Goal: Information Seeking & Learning: Understand process/instructions

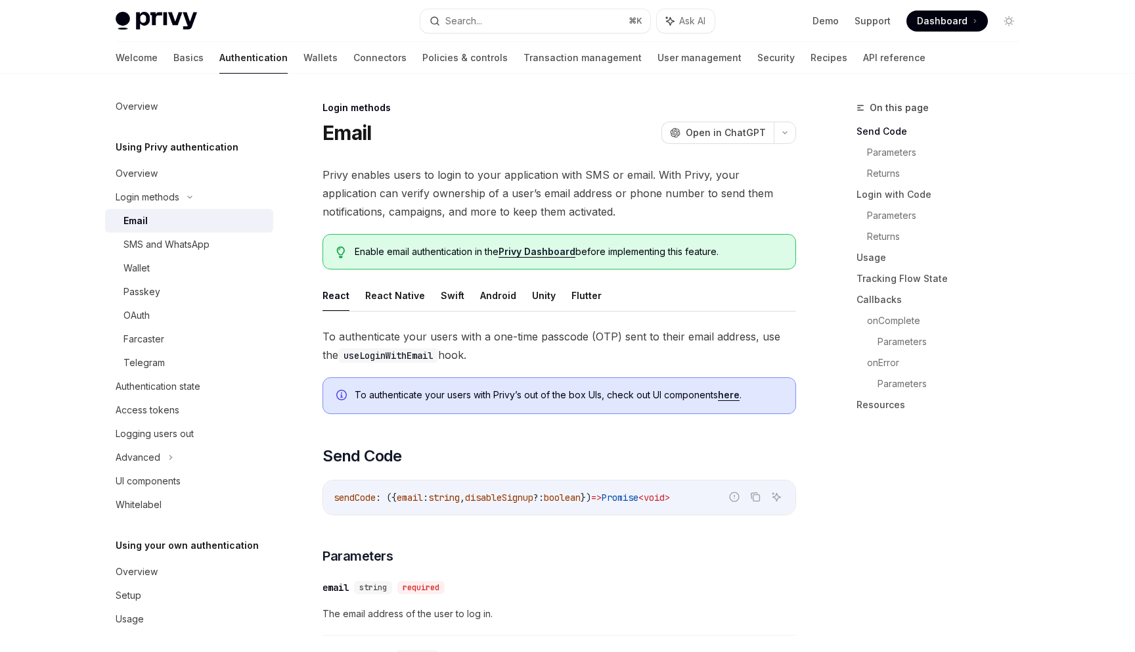
click at [449, 303] on button "Swift" at bounding box center [453, 295] width 24 height 31
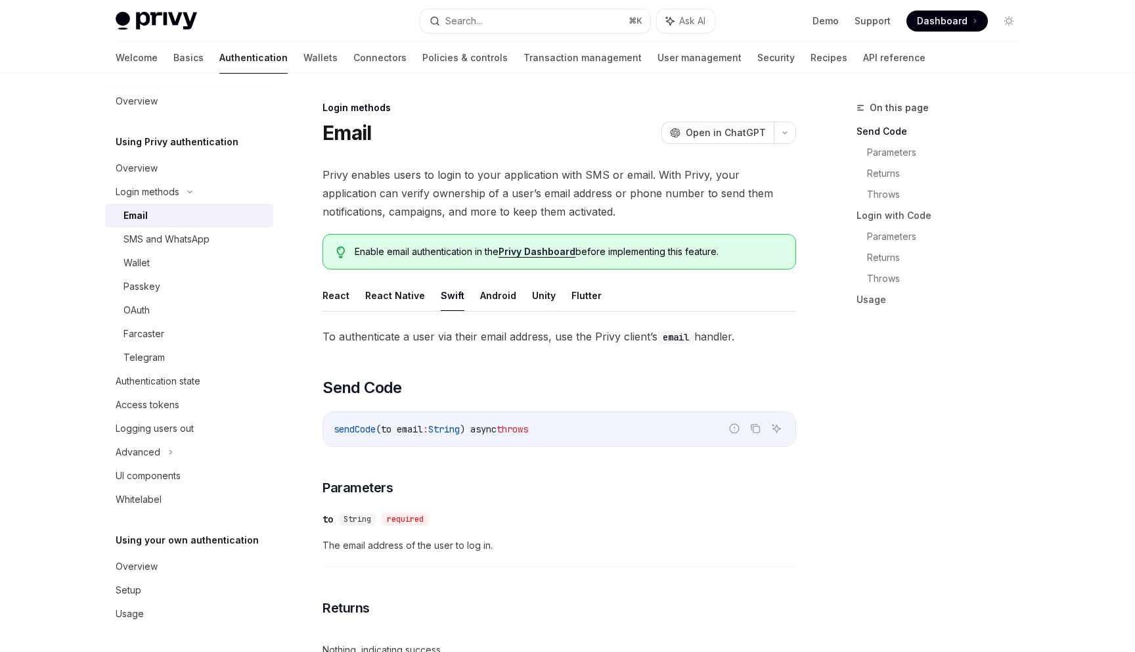
click at [167, 474] on div "UI components" at bounding box center [148, 476] width 65 height 16
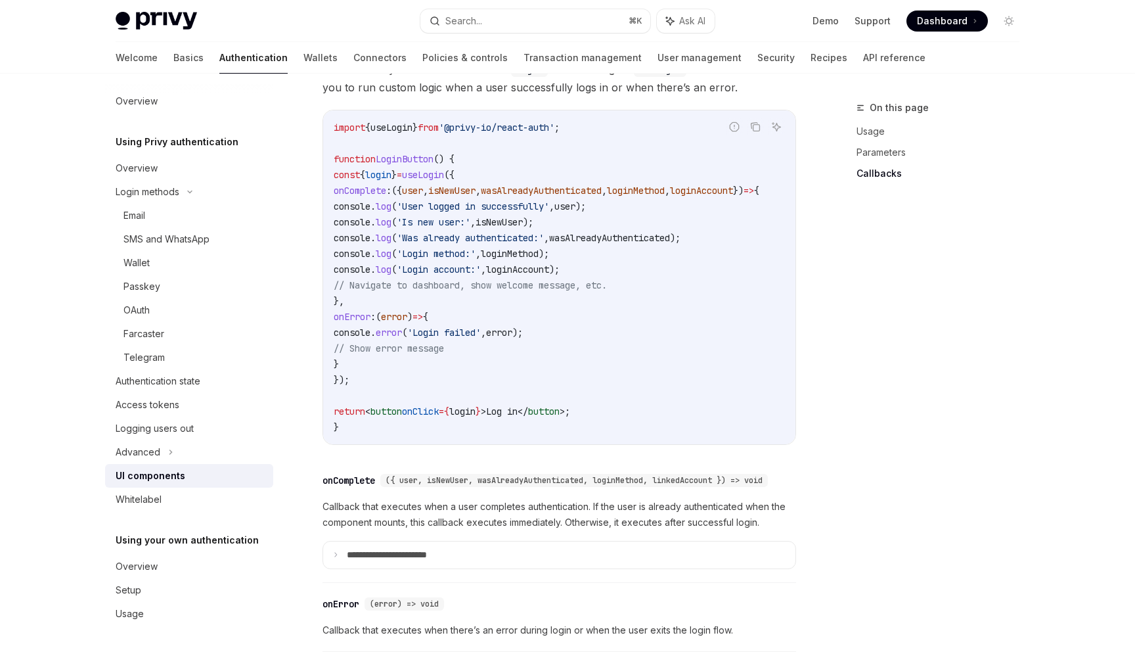
scroll to position [1609, 0]
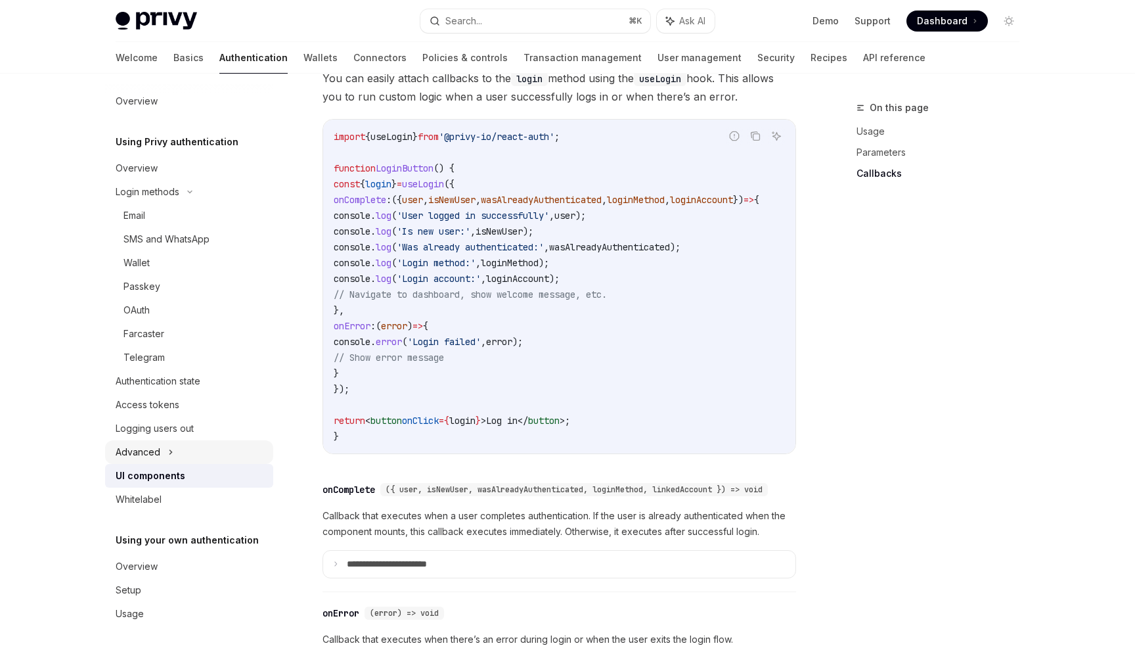
click at [177, 450] on div "Advanced" at bounding box center [189, 452] width 168 height 24
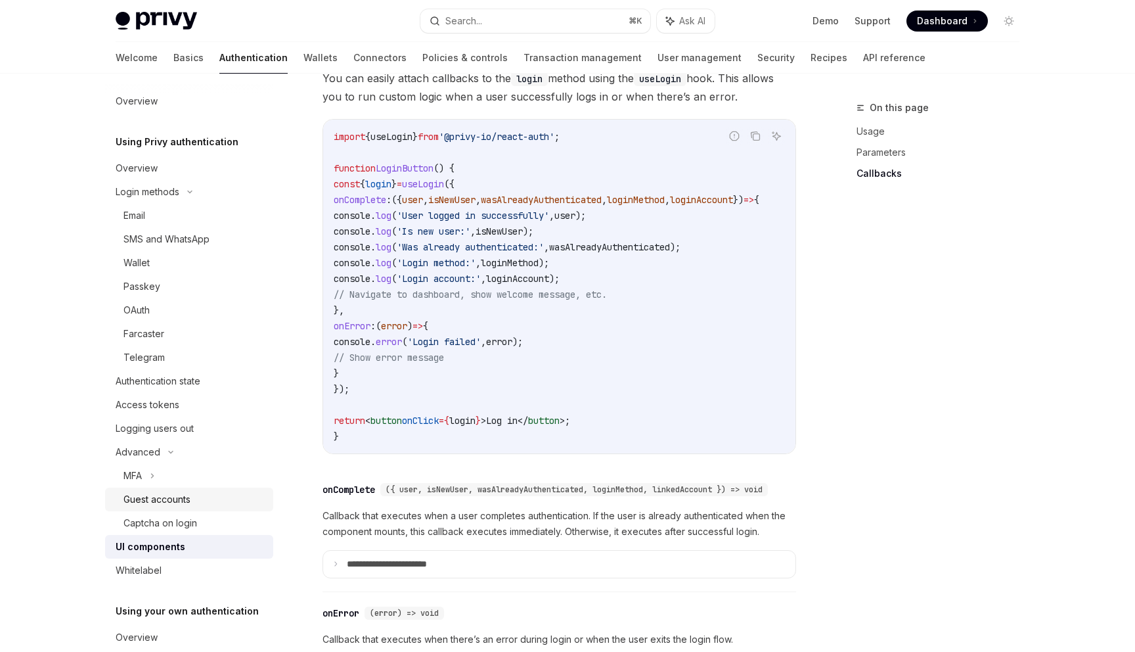
click at [227, 501] on div "Guest accounts" at bounding box center [194, 499] width 142 height 16
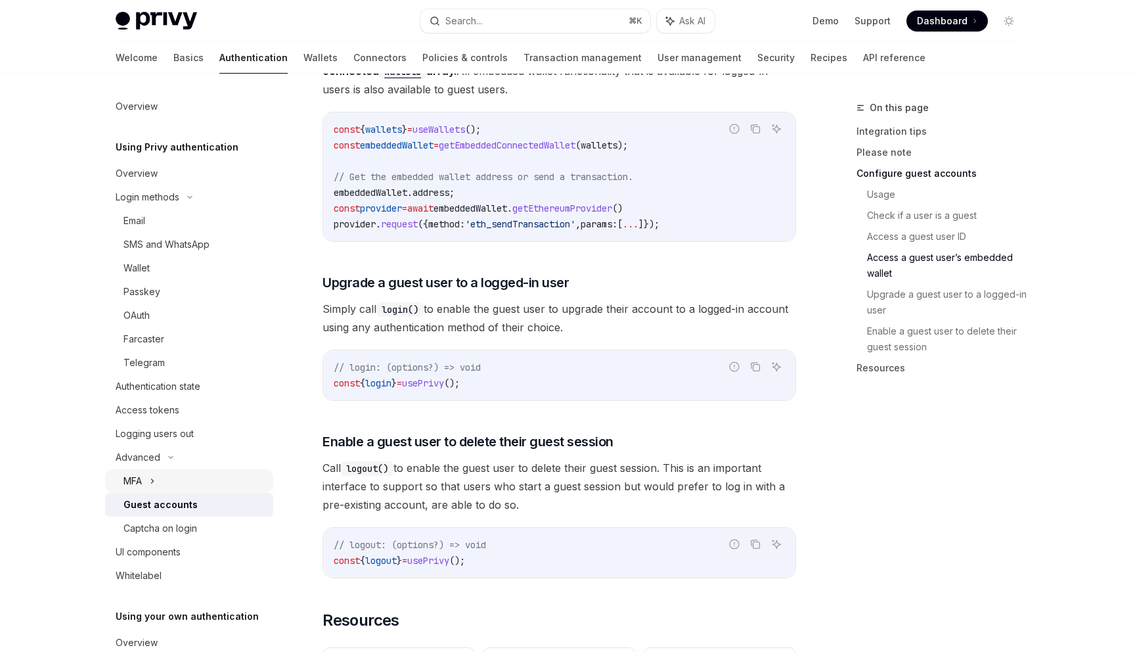
click at [145, 484] on div "MFA" at bounding box center [189, 481] width 168 height 24
type textarea "*"
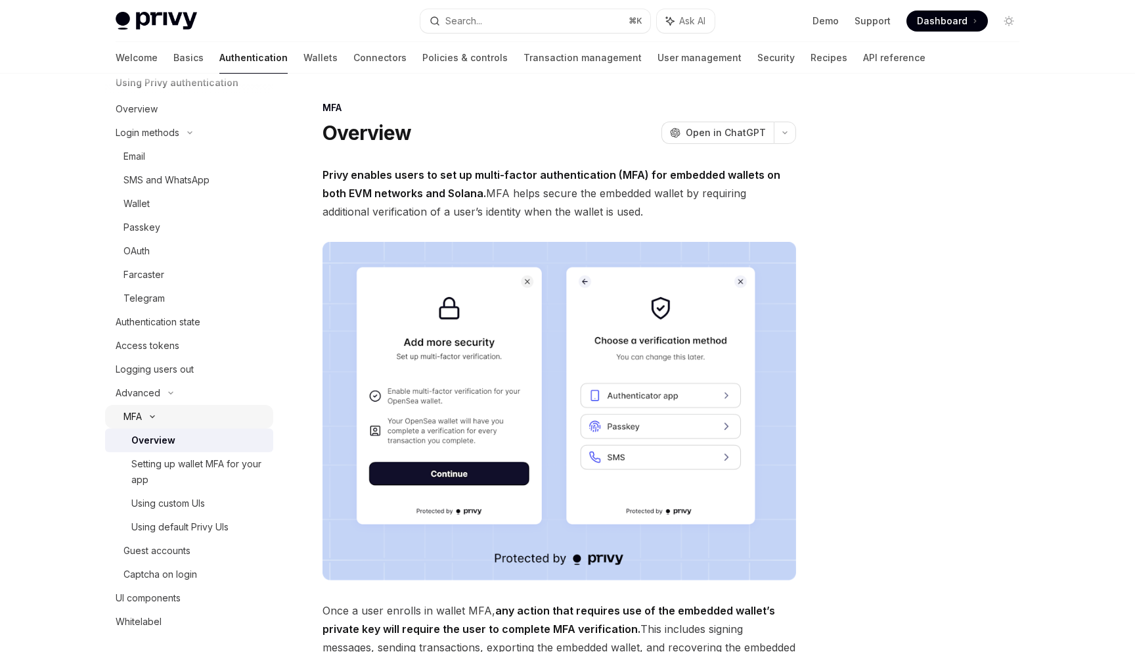
scroll to position [70, 0]
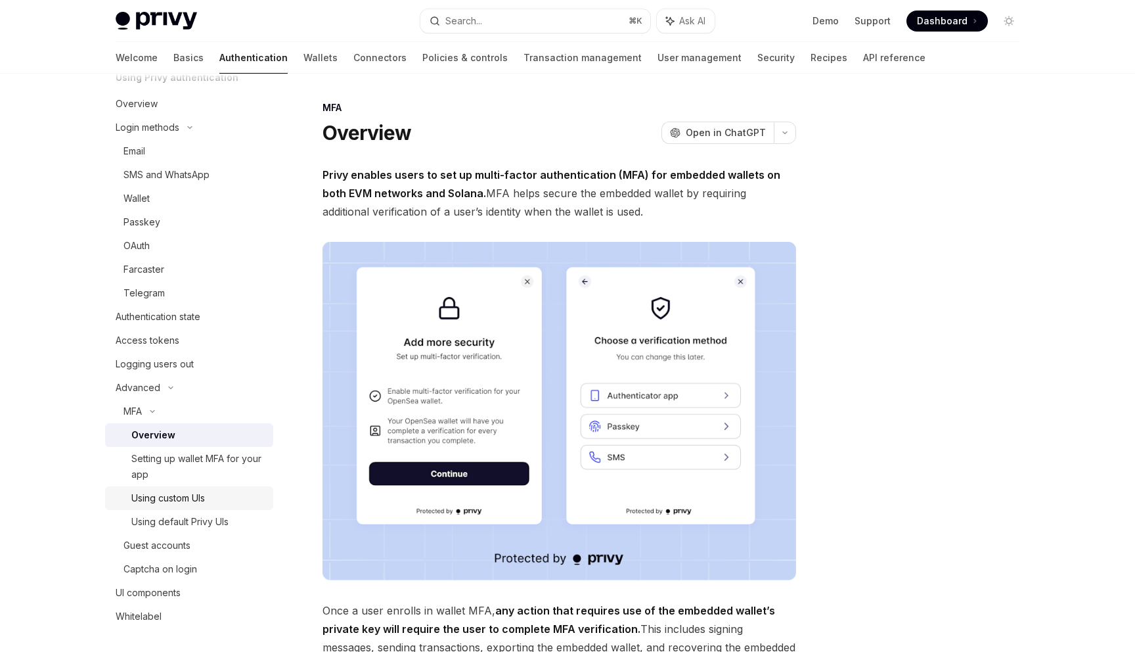
click at [204, 497] on div "Using custom UIs" at bounding box center [168, 498] width 74 height 16
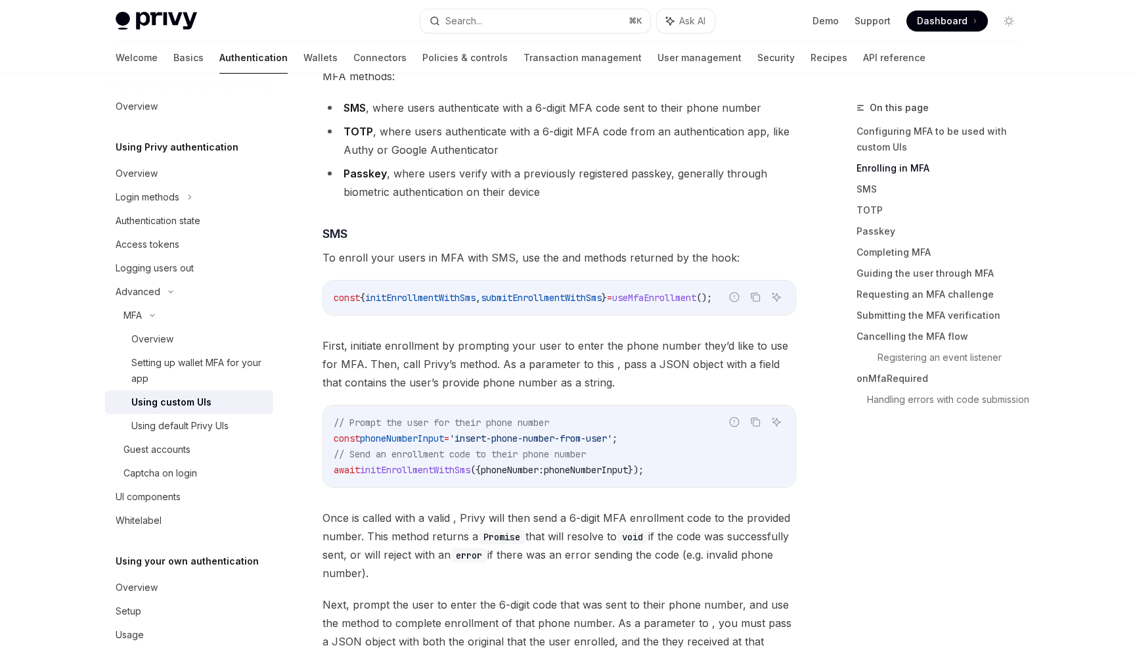
scroll to position [861, 0]
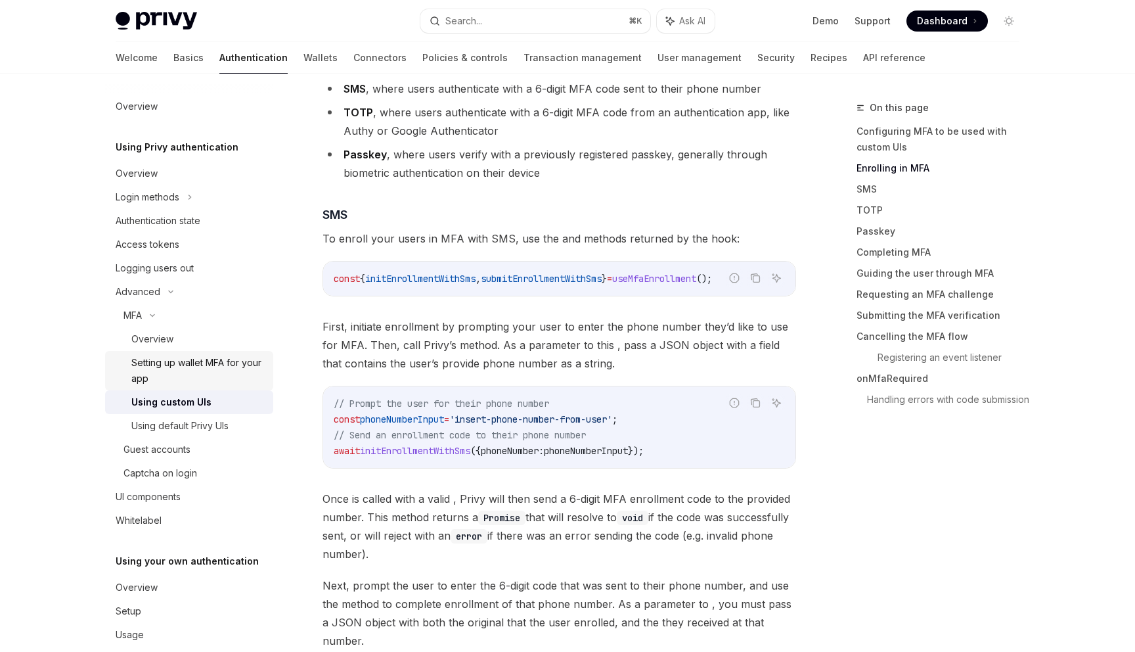
click at [167, 374] on div "Setting up wallet MFA for your app" at bounding box center [198, 371] width 134 height 32
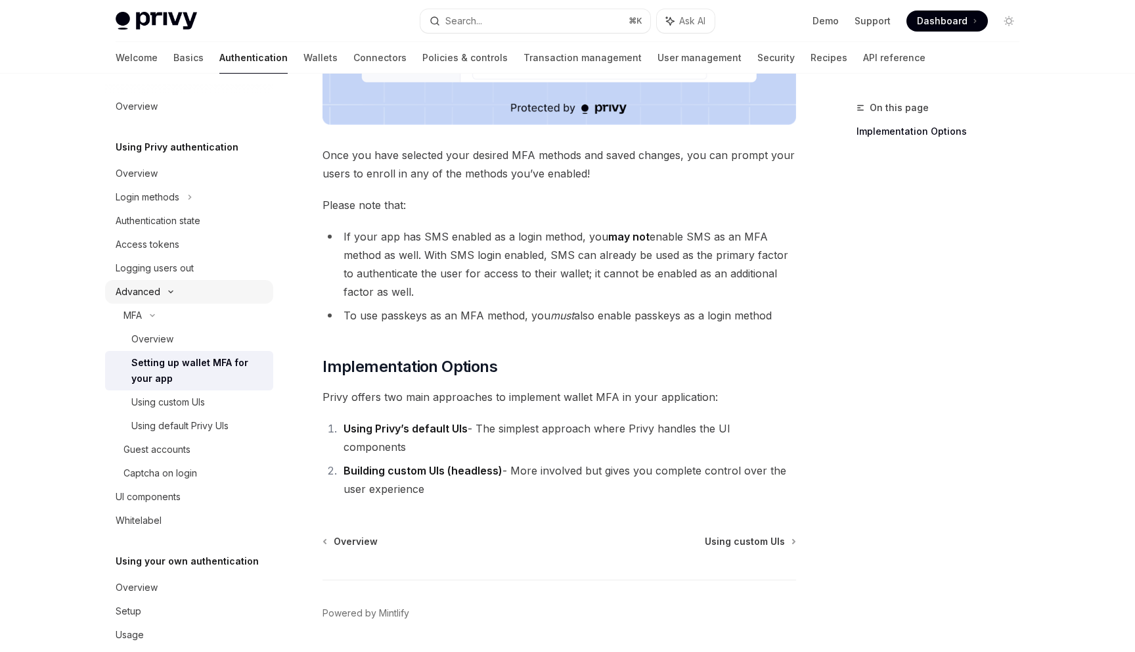
scroll to position [478, 0]
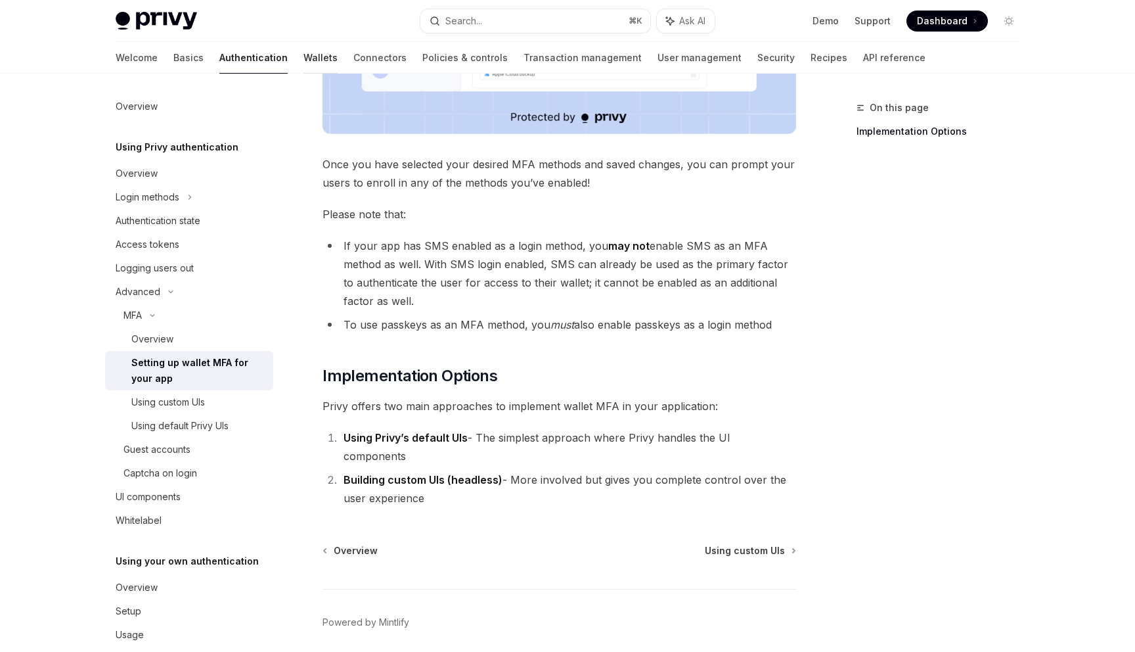
click at [303, 68] on link "Wallets" at bounding box center [320, 58] width 34 height 32
type textarea "*"
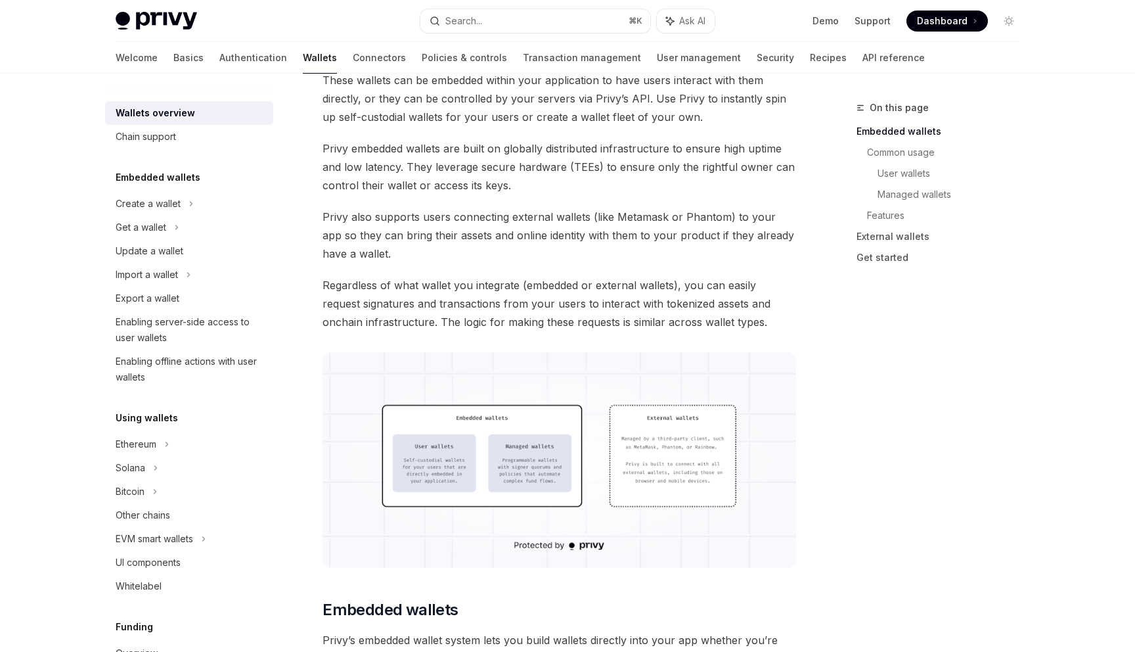
scroll to position [147, 0]
click at [883, 177] on link "User wallets" at bounding box center [954, 173] width 152 height 21
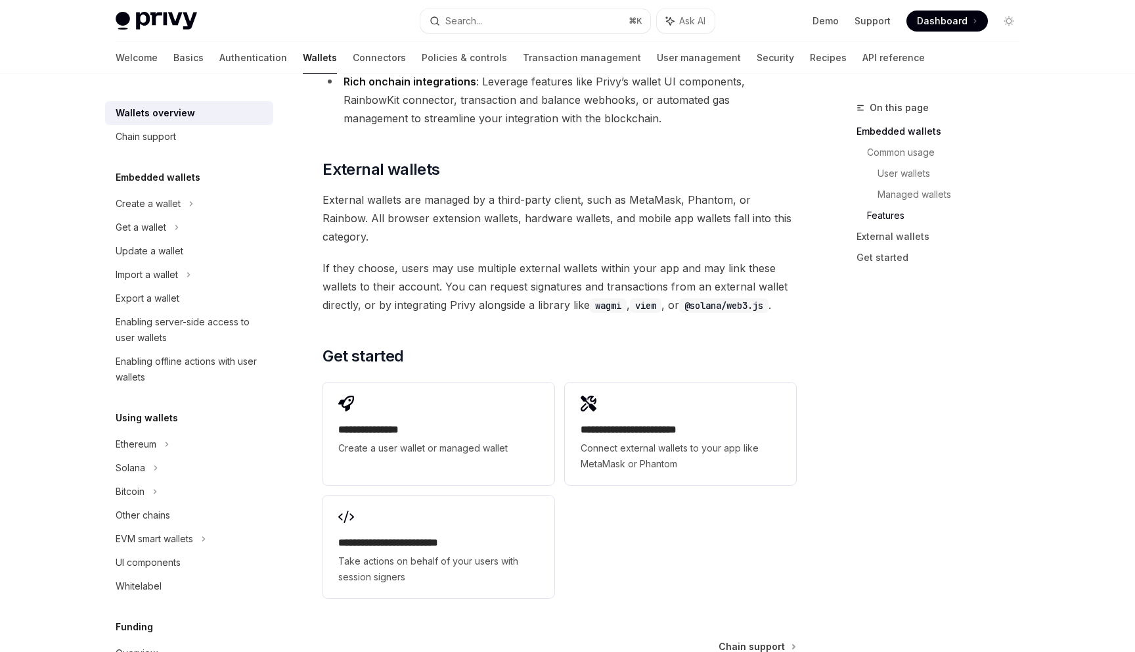
scroll to position [1898, 0]
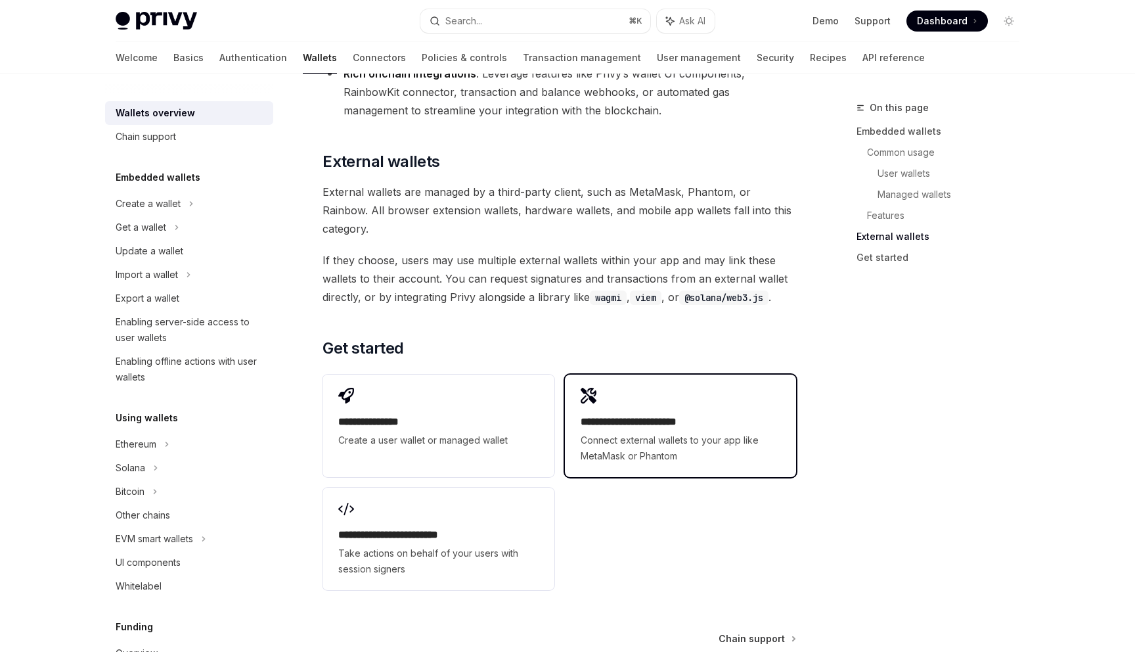
click at [777, 390] on div "**********" at bounding box center [680, 425] width 231 height 102
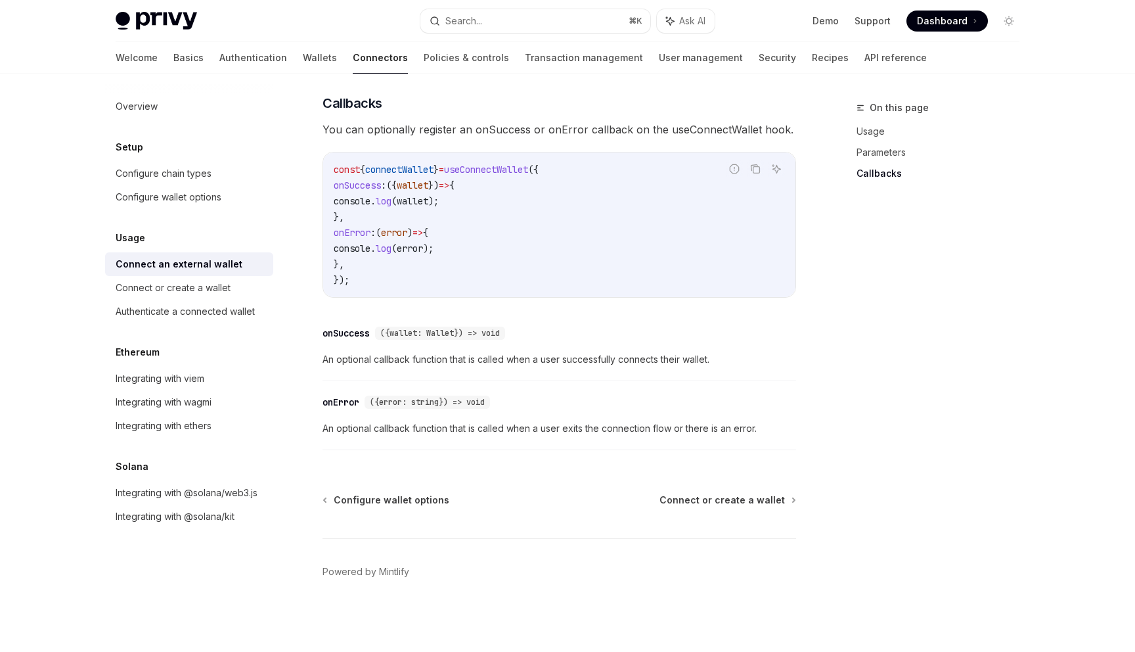
scroll to position [790, 0]
click at [217, 385] on div "Integrating with viem" at bounding box center [191, 378] width 150 height 16
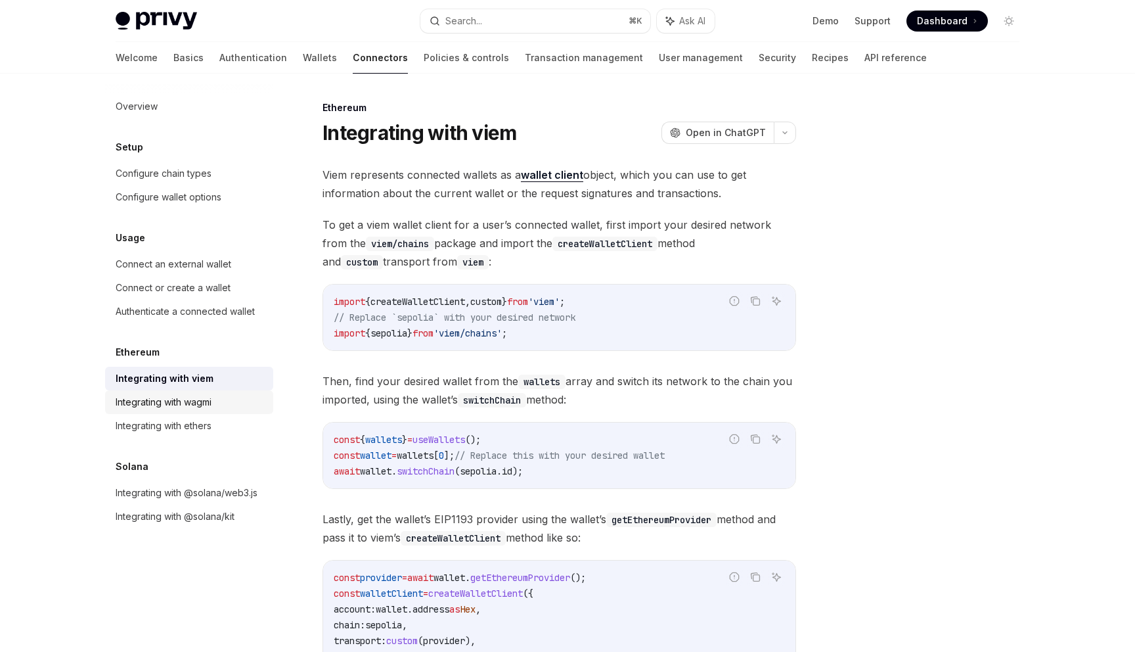
click at [214, 408] on div "Integrating with wagmi" at bounding box center [191, 402] width 150 height 16
type textarea "*"
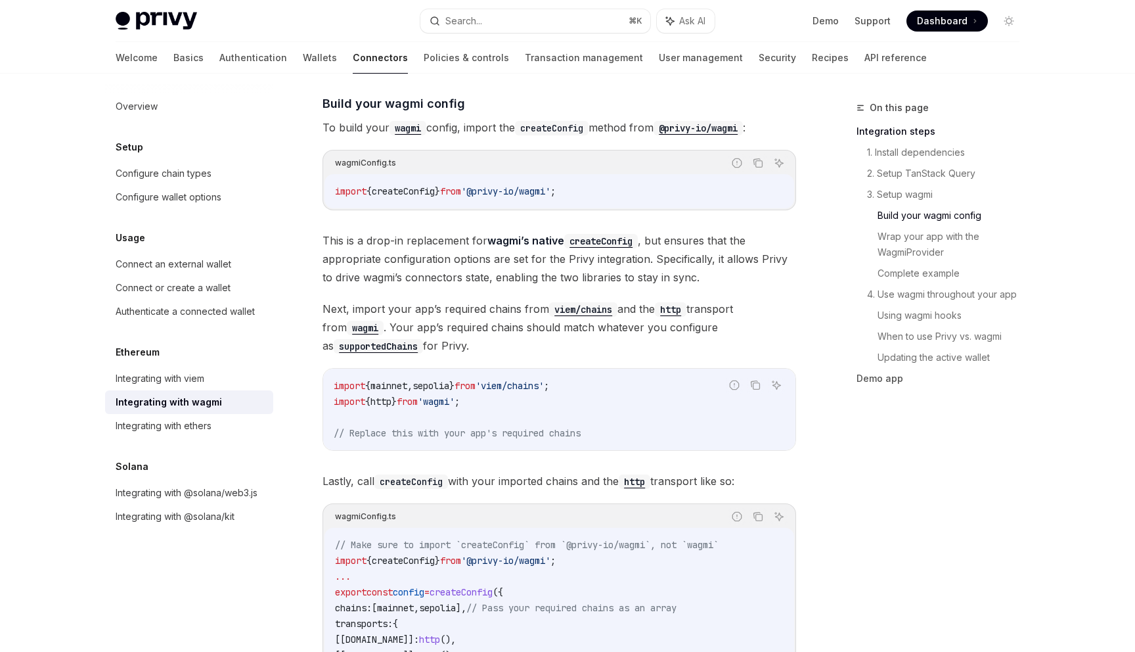
scroll to position [1110, 0]
